Goal: Find specific page/section: Find specific page/section

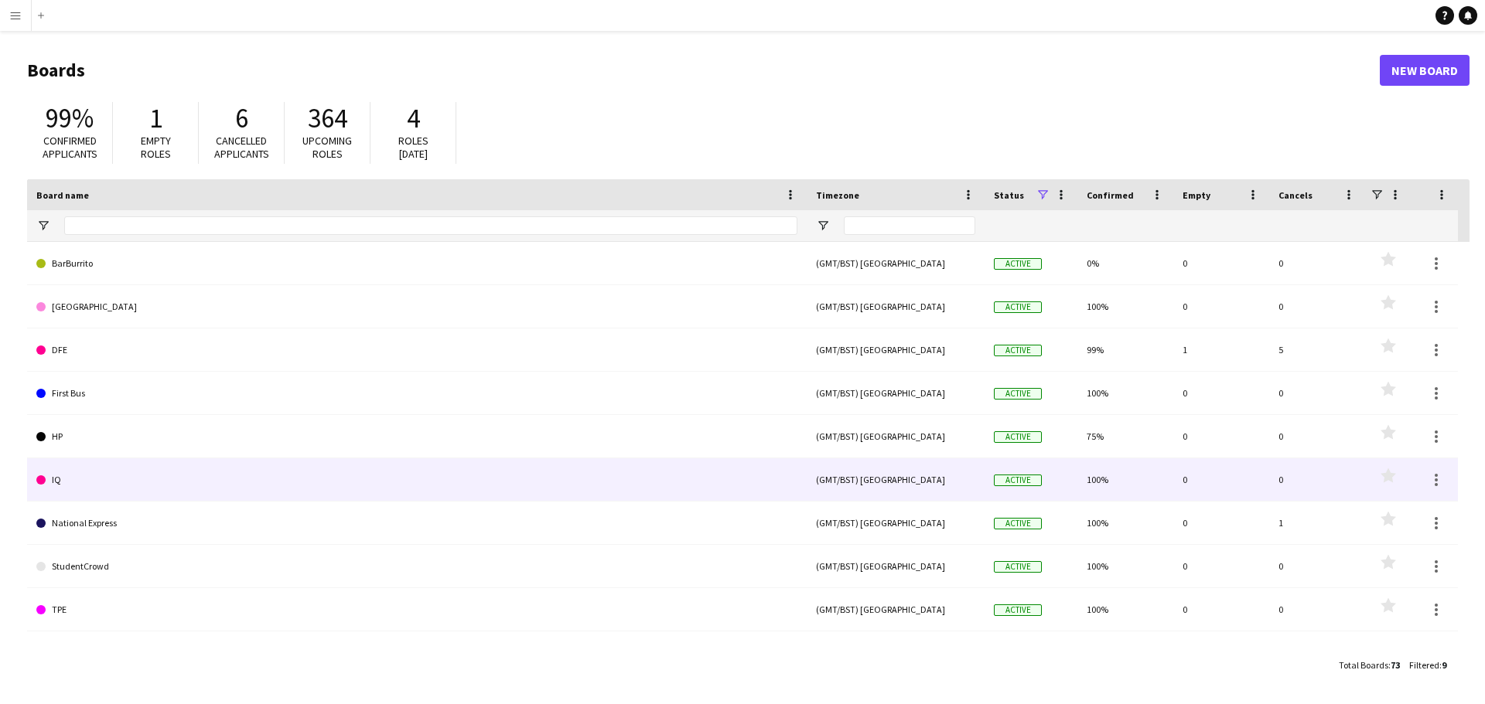
click at [87, 475] on link "IQ" at bounding box center [416, 480] width 761 height 43
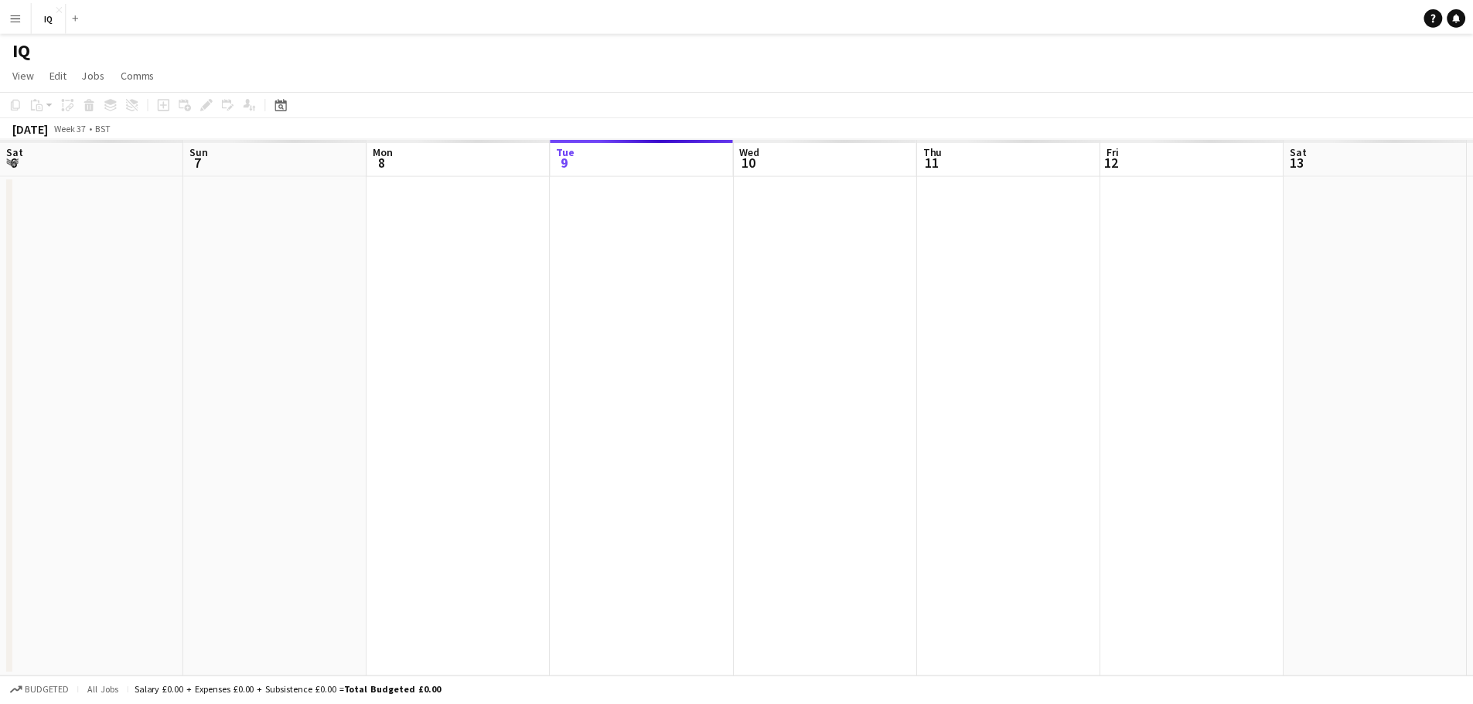
scroll to position [0, 370]
